Goal: Task Accomplishment & Management: Manage account settings

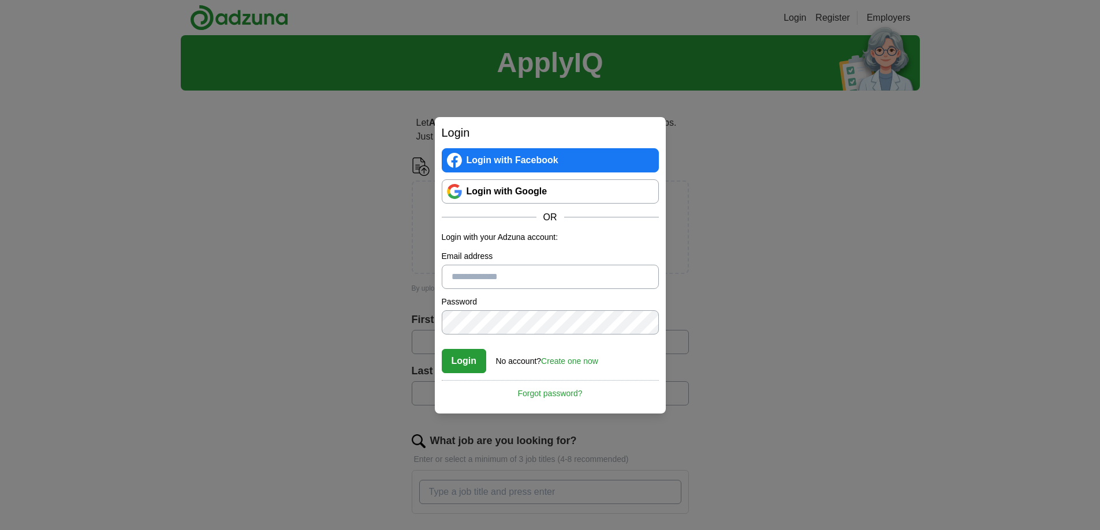
type input "**********"
click at [458, 360] on button "Login" at bounding box center [464, 361] width 45 height 24
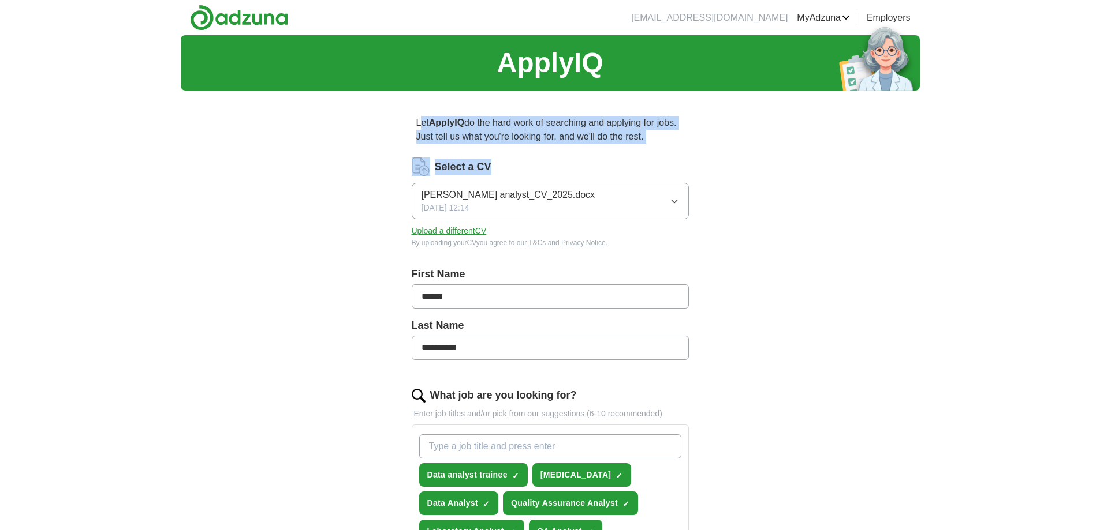
drag, startPoint x: 419, startPoint y: 121, endPoint x: 731, endPoint y: 163, distance: 314.6
click at [642, 161] on div "Select a CV" at bounding box center [550, 167] width 277 height 18
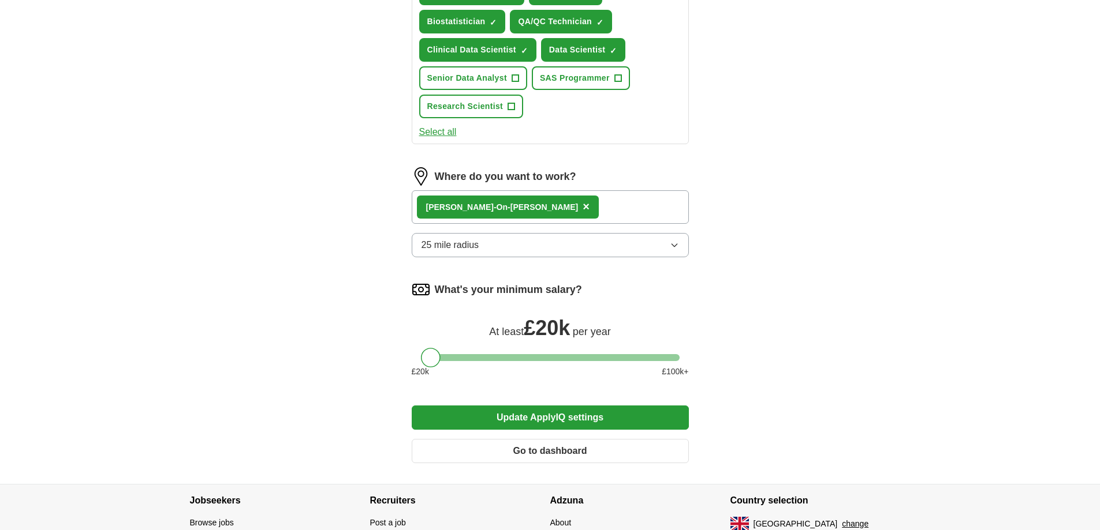
scroll to position [577, 0]
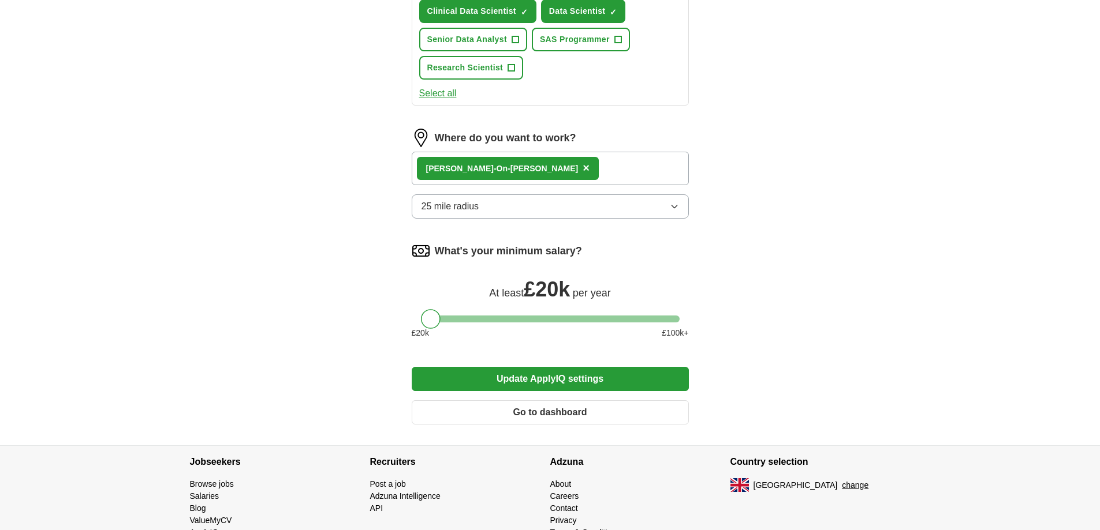
click at [546, 414] on button "Go to dashboard" at bounding box center [550, 413] width 277 height 24
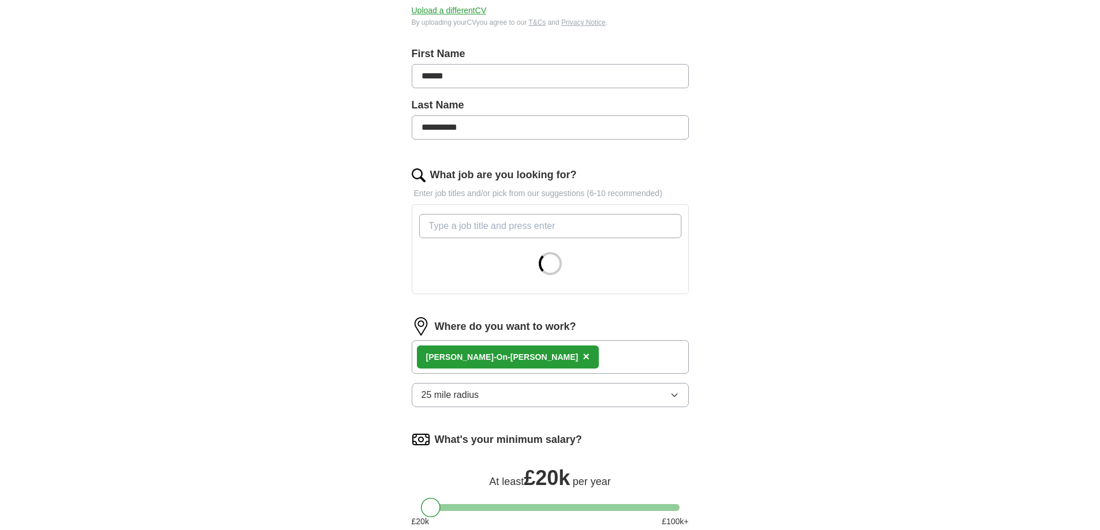
scroll to position [289, 0]
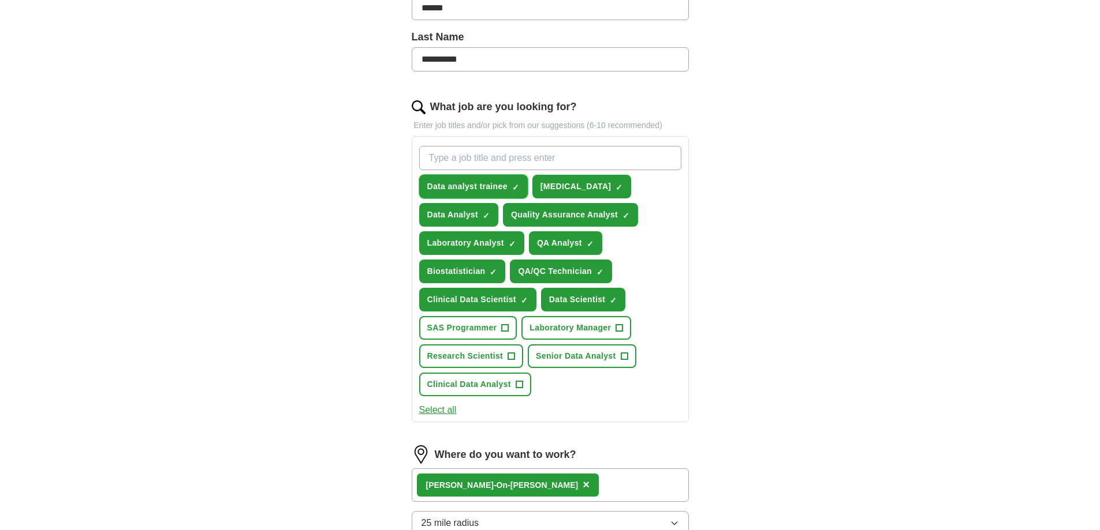
drag, startPoint x: 503, startPoint y: 186, endPoint x: 502, endPoint y: 192, distance: 5.9
click at [505, 186] on span "Data analyst trainee" at bounding box center [467, 187] width 80 height 12
click at [0, 0] on span "×" at bounding box center [0, 0] width 0 height 0
click at [471, 154] on input "What job are you looking for?" at bounding box center [550, 158] width 262 height 24
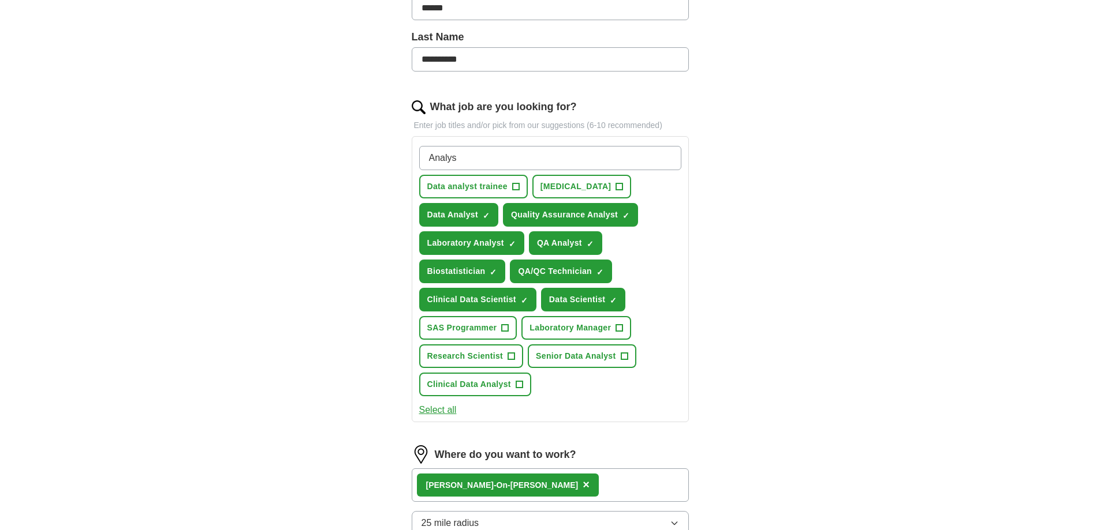
type input "Analyst"
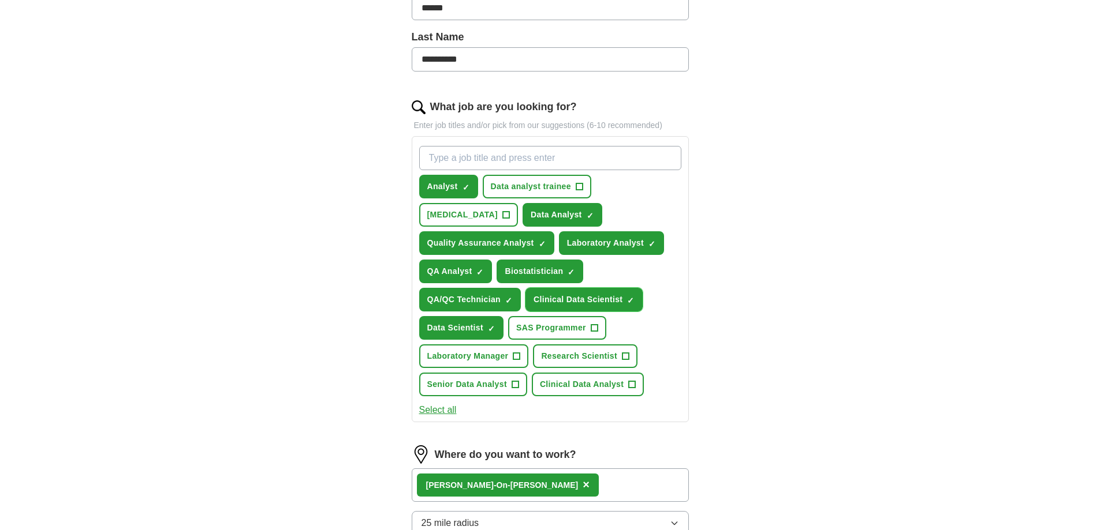
click at [0, 0] on span "×" at bounding box center [0, 0] width 0 height 0
click at [629, 297] on span "+" at bounding box center [630, 300] width 7 height 9
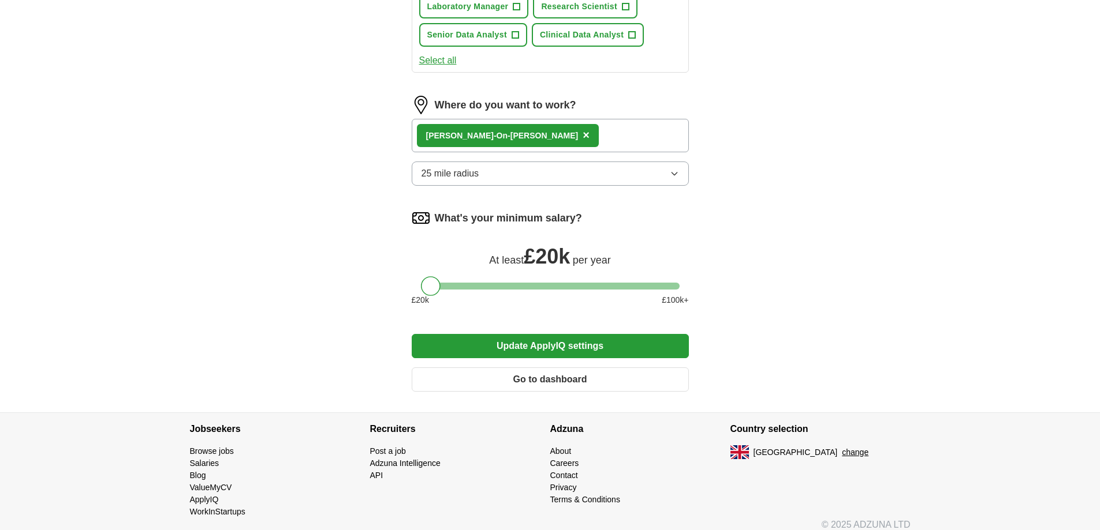
scroll to position [649, 0]
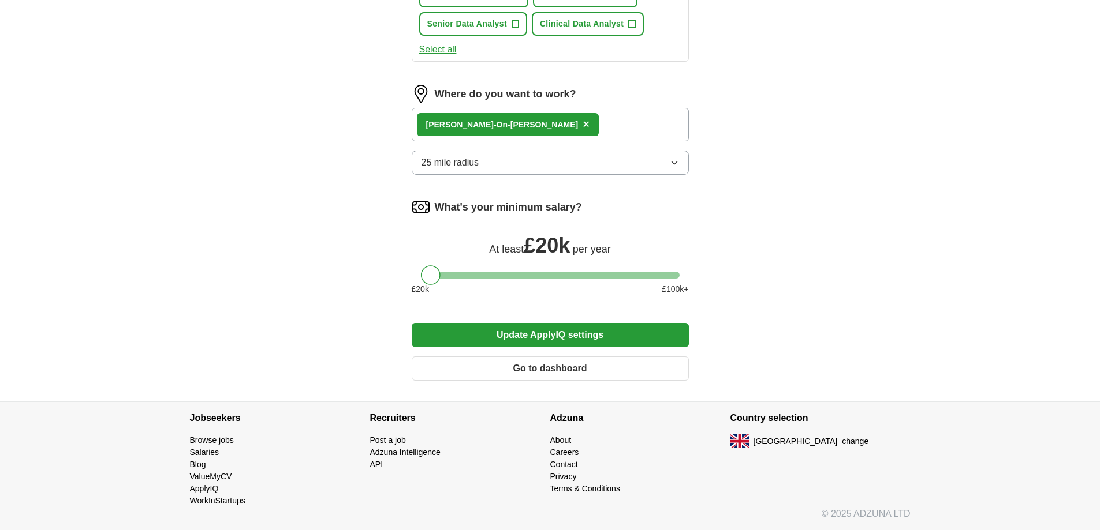
click at [584, 160] on button "25 mile radius" at bounding box center [550, 163] width 277 height 24
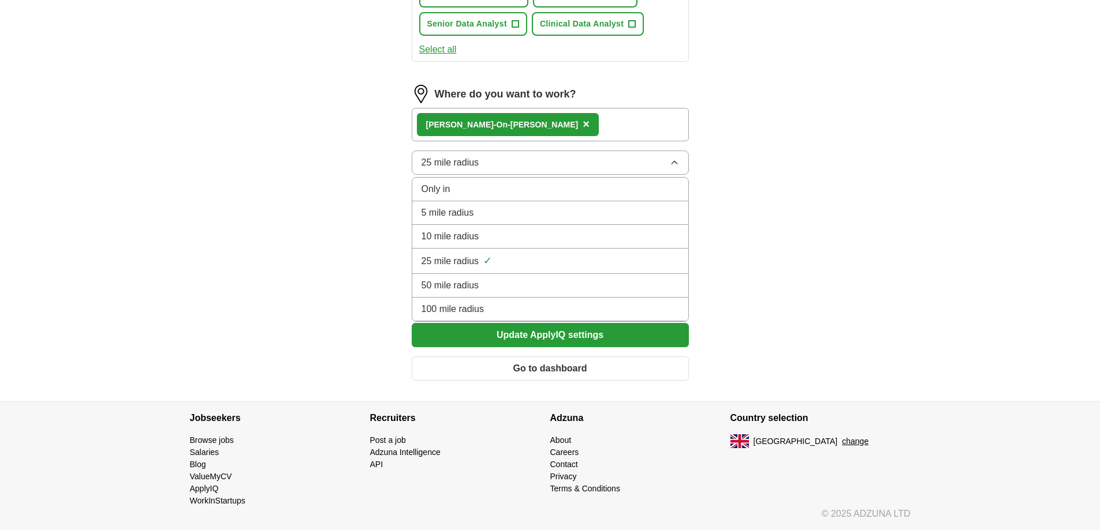
click at [451, 286] on span "50 mile radius" at bounding box center [450, 286] width 58 height 14
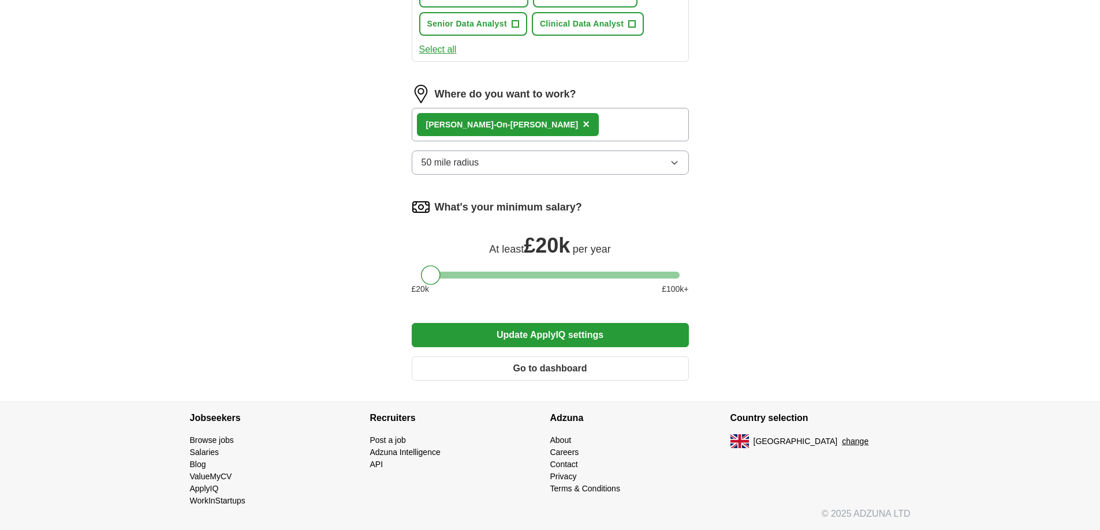
click at [493, 337] on button "Update ApplyIQ settings" at bounding box center [550, 335] width 277 height 24
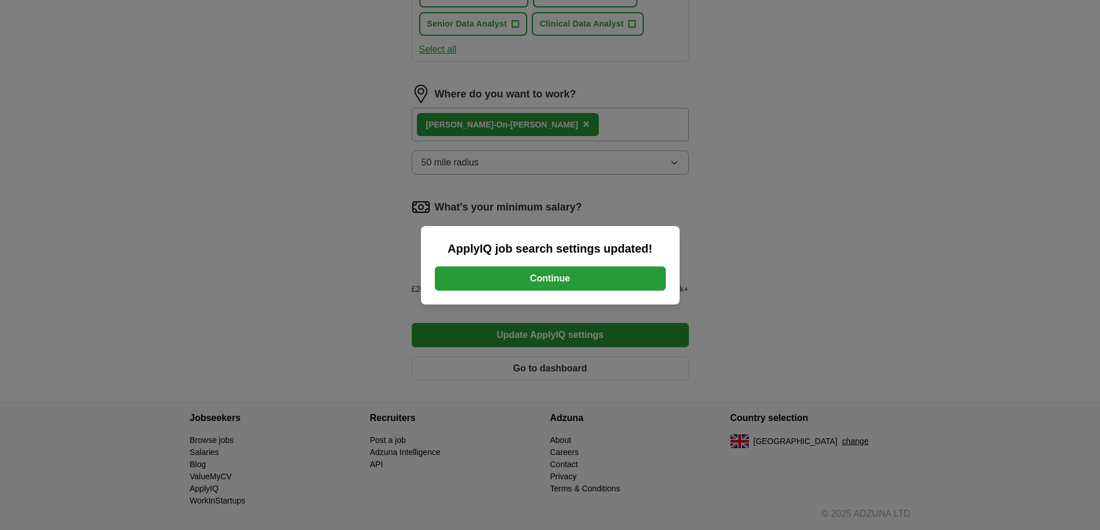
click at [532, 279] on button "Continue" at bounding box center [550, 279] width 231 height 24
